Goal: Task Accomplishment & Management: Manage account settings

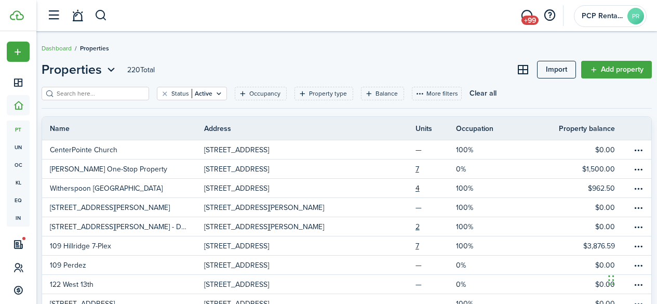
click at [75, 95] on input "search" at bounding box center [99, 94] width 91 height 10
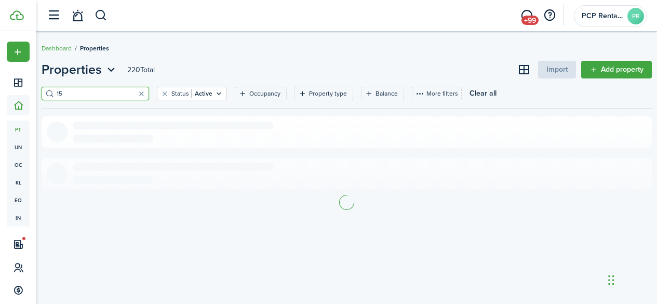
type input "1"
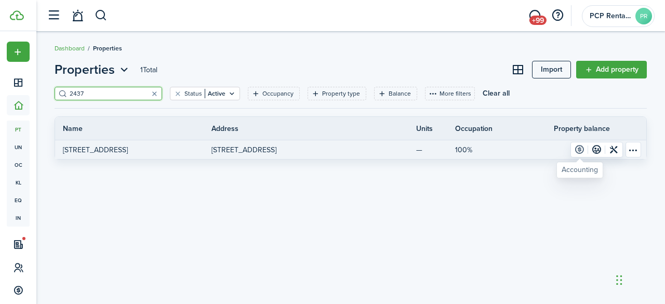
type input "2437"
click at [576, 148] on link at bounding box center [579, 149] width 17 height 15
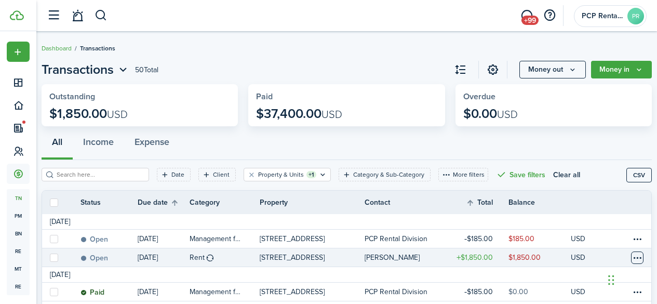
click at [631, 252] on table-menu-btn-icon at bounding box center [637, 257] width 12 height 12
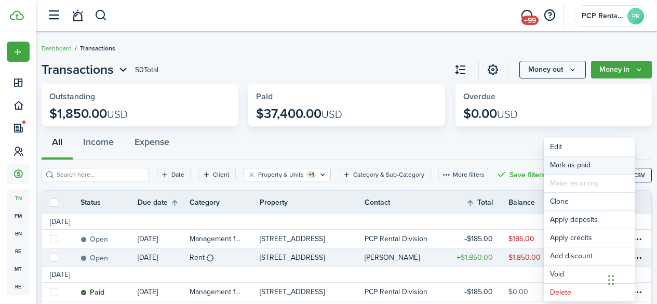
click at [565, 164] on link "Mark as paid" at bounding box center [589, 165] width 91 height 18
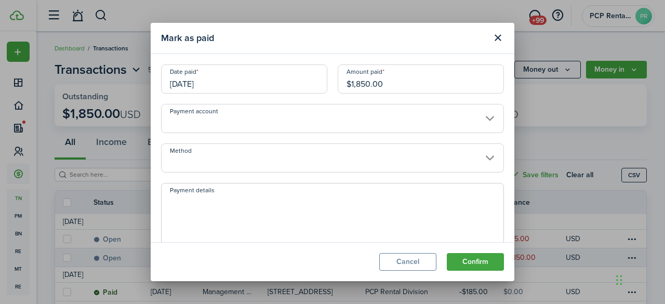
click at [201, 156] on input "Method" at bounding box center [332, 157] width 343 height 29
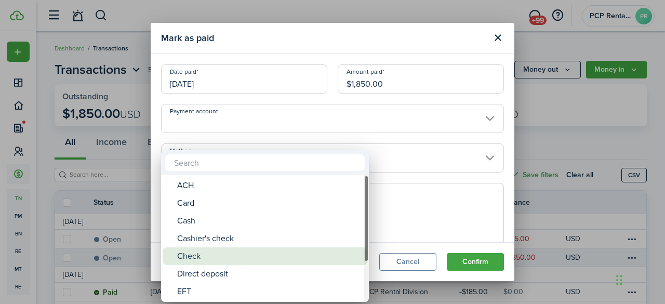
click at [198, 258] on div "Check" at bounding box center [269, 256] width 184 height 18
type input "Check"
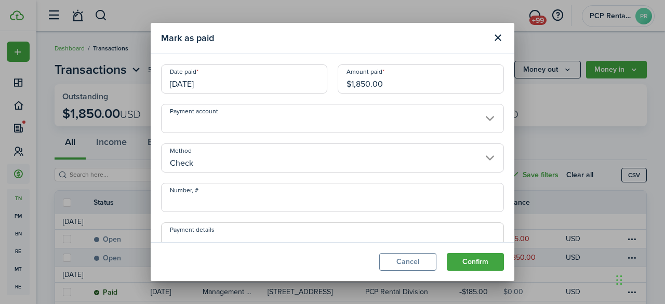
click at [208, 199] on input "Number, #" at bounding box center [332, 197] width 343 height 29
type input "1072"
click at [474, 258] on button "Confirm" at bounding box center [475, 262] width 57 height 18
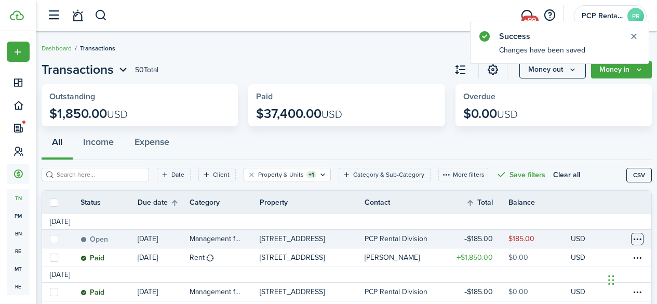
click at [632, 240] on table-menu-btn-icon at bounding box center [637, 239] width 12 height 12
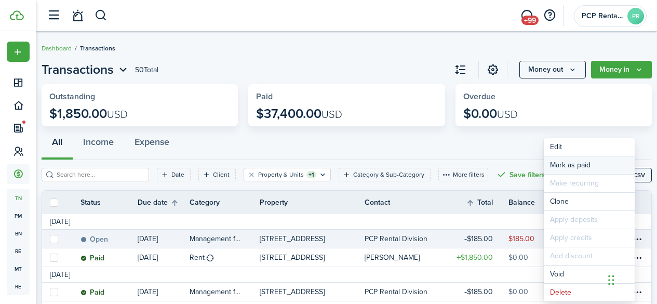
click at [558, 161] on link "Mark as paid" at bounding box center [589, 165] width 91 height 18
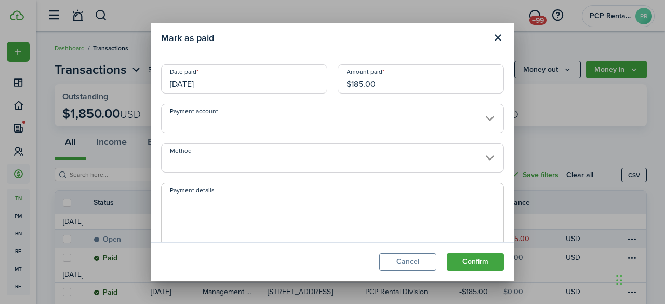
click at [225, 81] on input "[DATE]" at bounding box center [244, 78] width 166 height 29
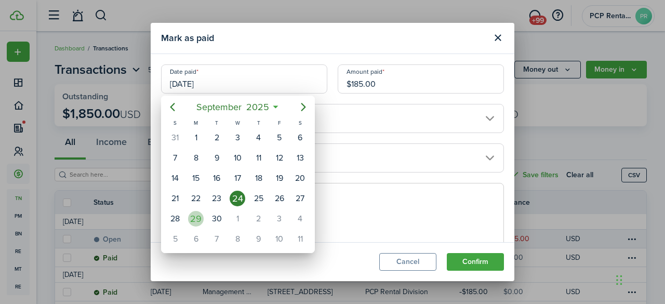
click at [199, 217] on div "29" at bounding box center [196, 219] width 16 height 16
type input "[DATE]"
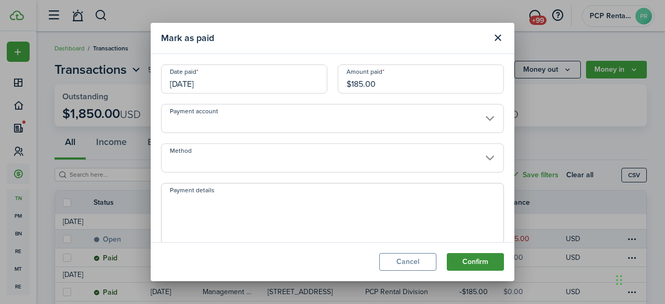
click at [463, 260] on button "Confirm" at bounding box center [475, 262] width 57 height 18
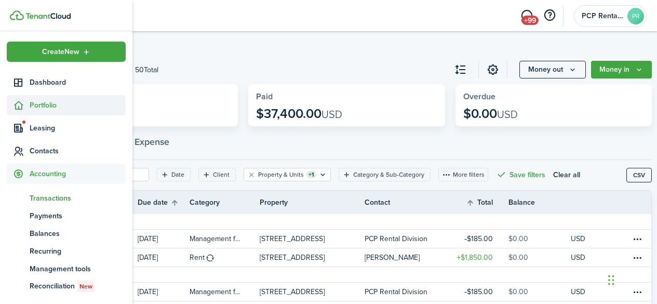
click at [37, 103] on span "Portfolio" at bounding box center [78, 105] width 96 height 11
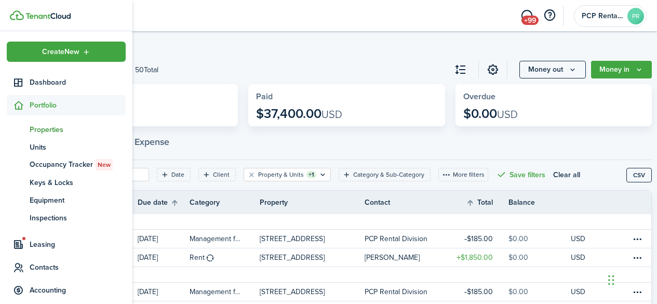
click at [36, 129] on span "Properties" at bounding box center [78, 129] width 96 height 11
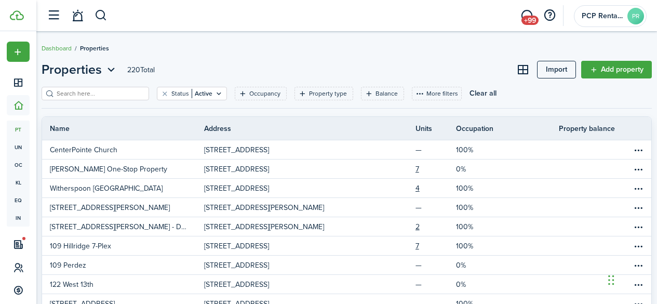
click at [126, 94] on input "search" at bounding box center [99, 94] width 91 height 10
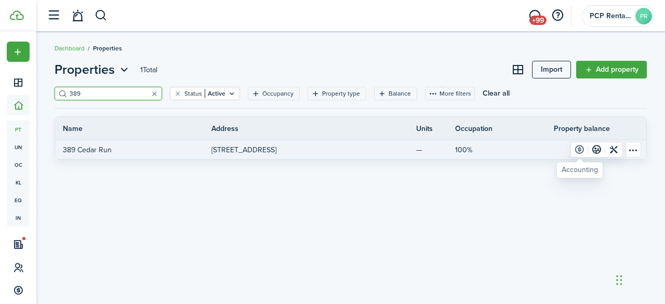
type input "389"
click at [579, 151] on link at bounding box center [579, 149] width 17 height 15
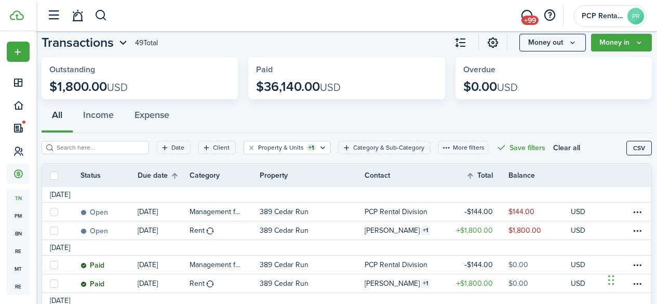
scroll to position [12, 0]
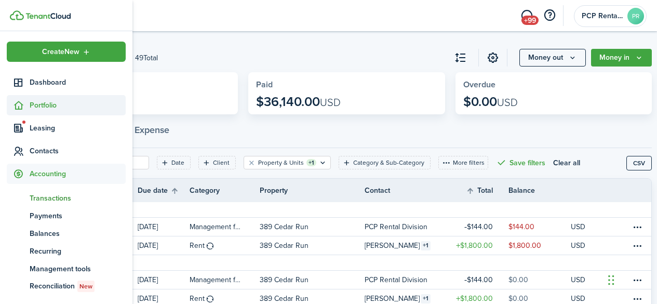
click at [42, 104] on span "Portfolio" at bounding box center [78, 105] width 96 height 11
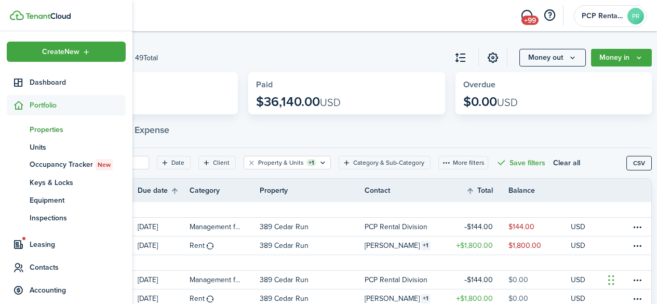
click at [43, 130] on span "Properties" at bounding box center [78, 129] width 96 height 11
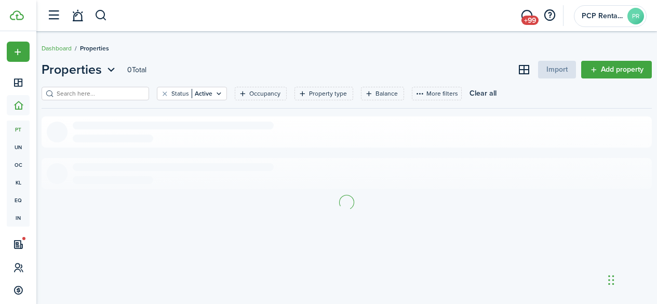
click at [125, 94] on input "search" at bounding box center [99, 94] width 91 height 10
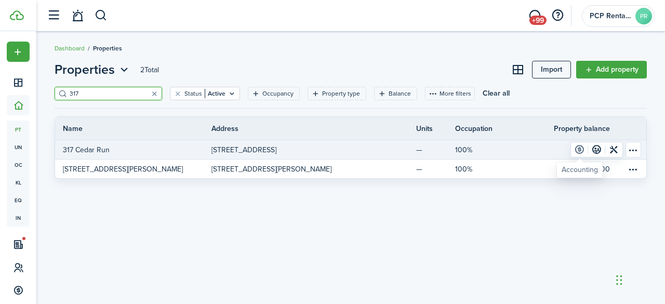
type input "317"
click at [580, 148] on link at bounding box center [579, 149] width 17 height 15
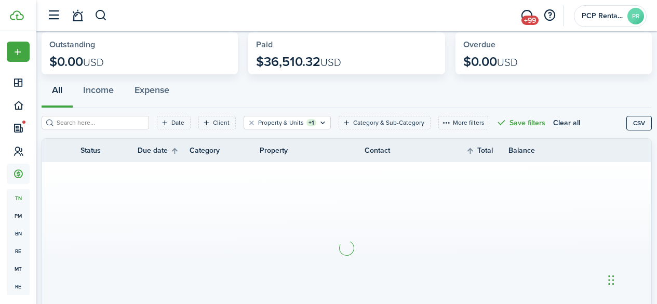
scroll to position [104, 0]
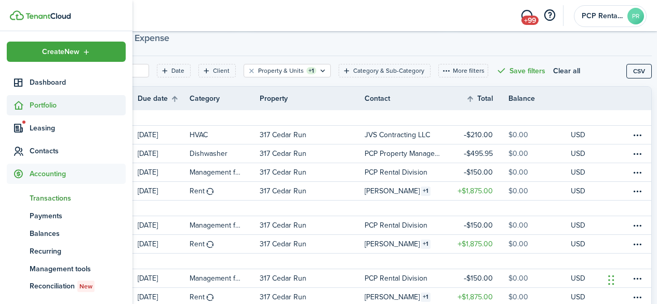
click at [42, 103] on span "Portfolio" at bounding box center [78, 105] width 96 height 11
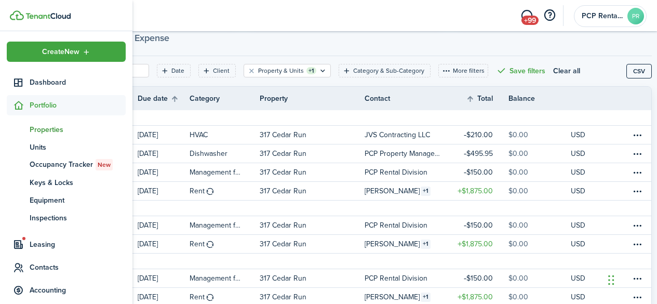
click at [47, 129] on span "Properties" at bounding box center [78, 129] width 96 height 11
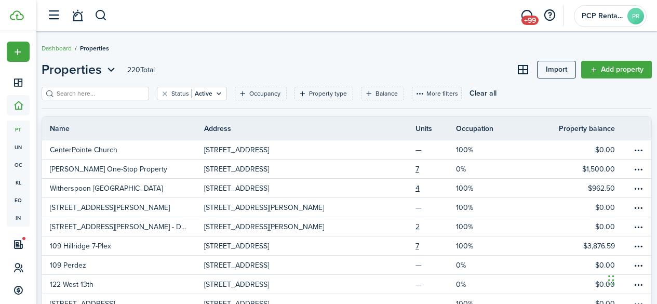
click at [79, 91] on input "search" at bounding box center [99, 94] width 91 height 10
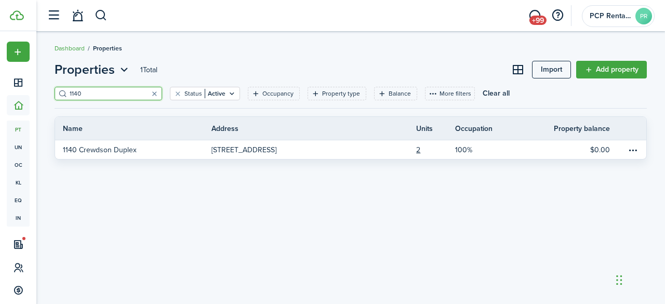
click at [96, 95] on input "1140" at bounding box center [112, 94] width 91 height 10
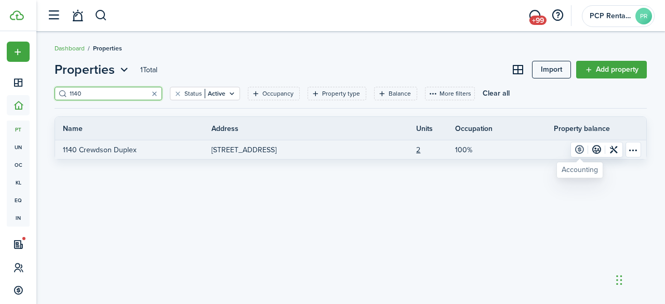
type input "1140"
click at [579, 148] on link at bounding box center [579, 149] width 17 height 15
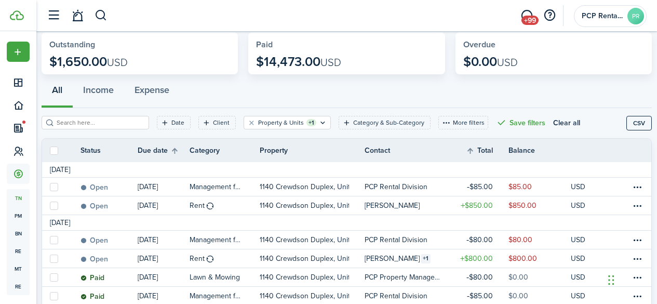
scroll to position [104, 0]
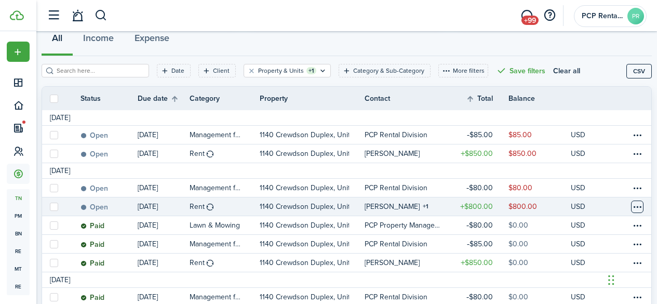
click at [631, 205] on table-menu-btn-icon at bounding box center [637, 207] width 12 height 12
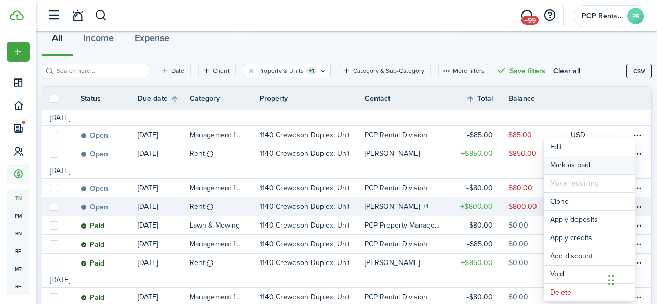
click at [566, 164] on link "Mark as paid" at bounding box center [589, 165] width 91 height 18
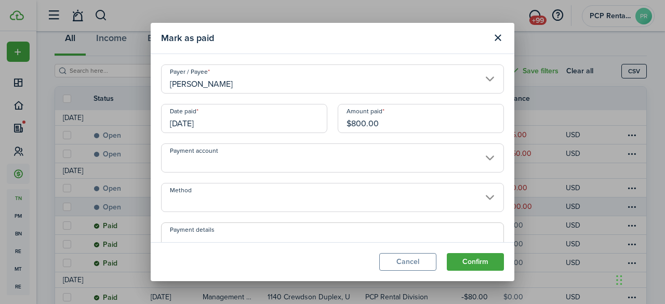
click at [218, 121] on input "[DATE]" at bounding box center [244, 118] width 166 height 29
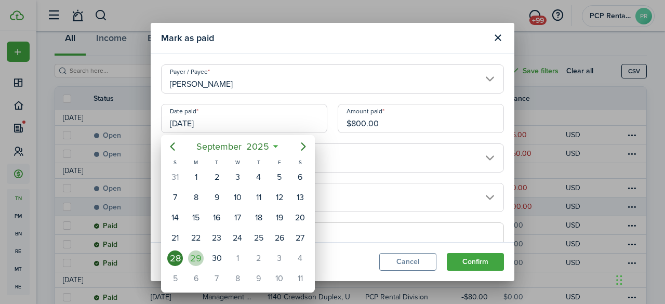
click at [200, 255] on div "29" at bounding box center [196, 258] width 16 height 16
type input "[DATE]"
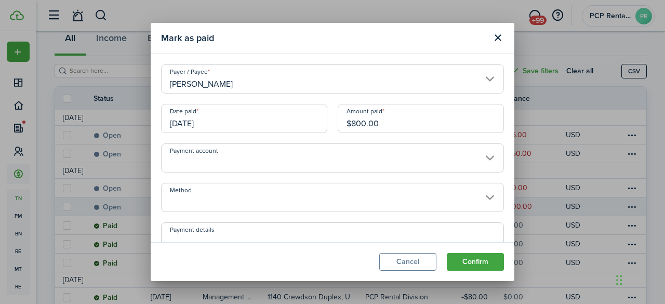
click at [204, 191] on input "Method" at bounding box center [332, 197] width 343 height 29
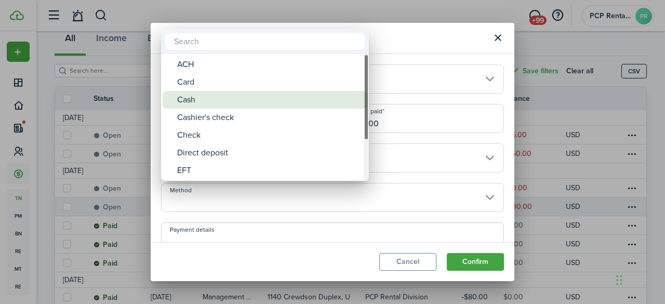
click at [182, 94] on div "Cash" at bounding box center [269, 100] width 184 height 18
type input "Cash"
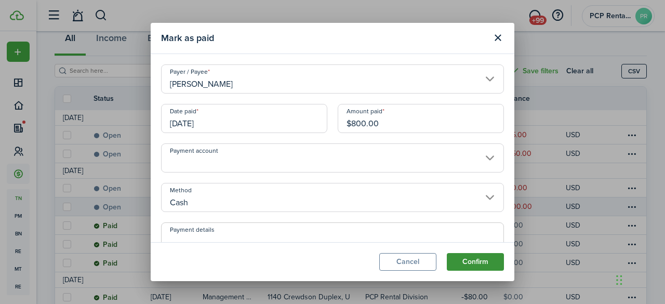
click at [466, 256] on button "Confirm" at bounding box center [475, 262] width 57 height 18
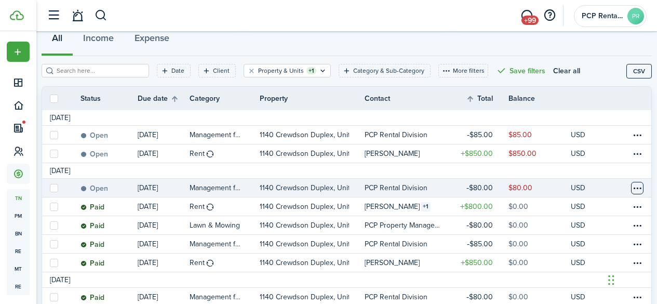
click at [631, 190] on table-menu-btn-icon at bounding box center [637, 188] width 12 height 12
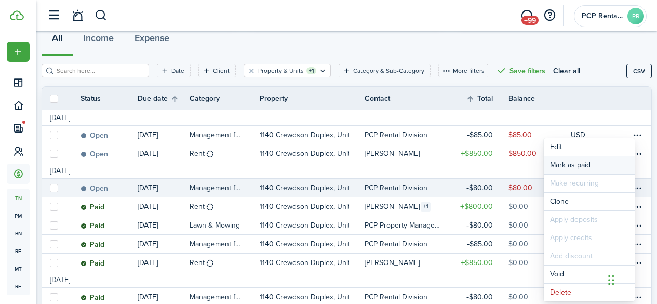
click at [563, 168] on link "Mark as paid" at bounding box center [589, 165] width 91 height 18
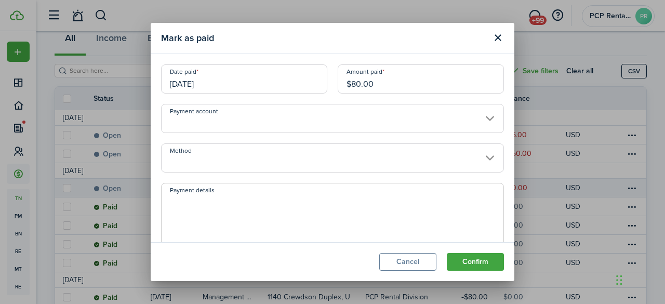
click at [220, 82] on input "[DATE]" at bounding box center [244, 78] width 166 height 29
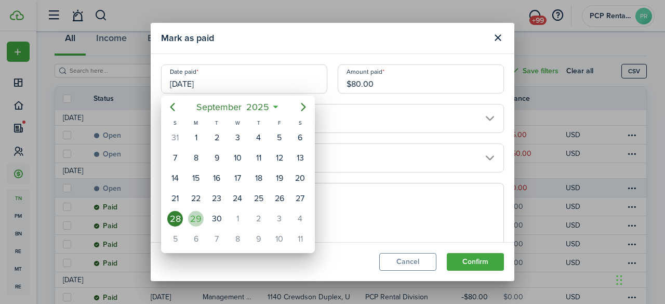
click at [196, 217] on div "29" at bounding box center [196, 219] width 16 height 16
type input "[DATE]"
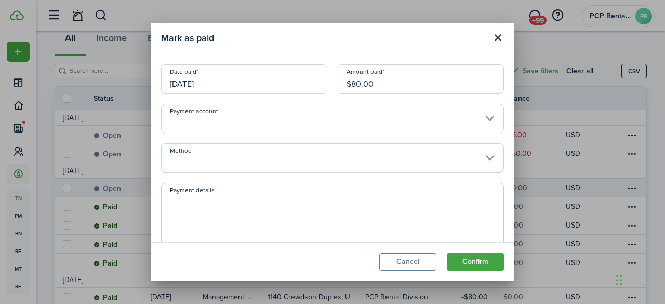
click at [474, 259] on button "Confirm" at bounding box center [475, 262] width 57 height 18
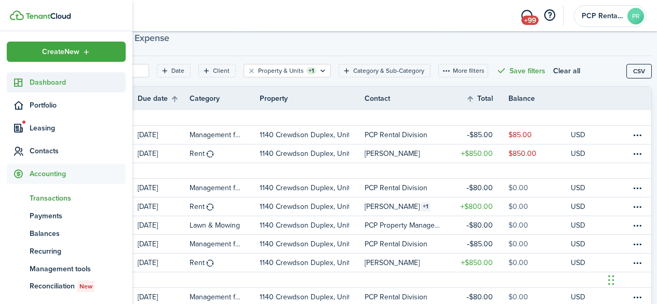
click at [46, 78] on span "Dashboard" at bounding box center [78, 82] width 96 height 11
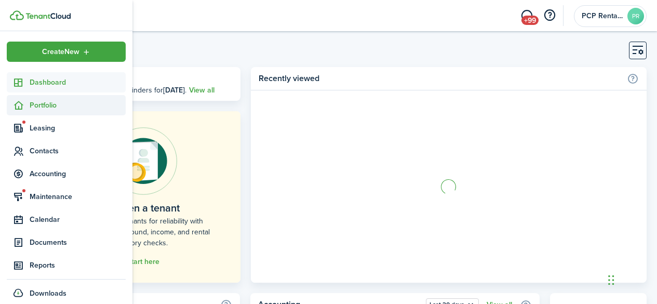
click at [45, 104] on span "Portfolio" at bounding box center [78, 105] width 96 height 11
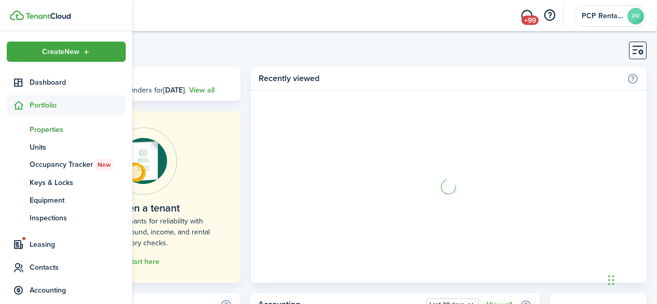
click at [38, 126] on span "Properties" at bounding box center [78, 129] width 96 height 11
